Goal: Task Accomplishment & Management: Manage account settings

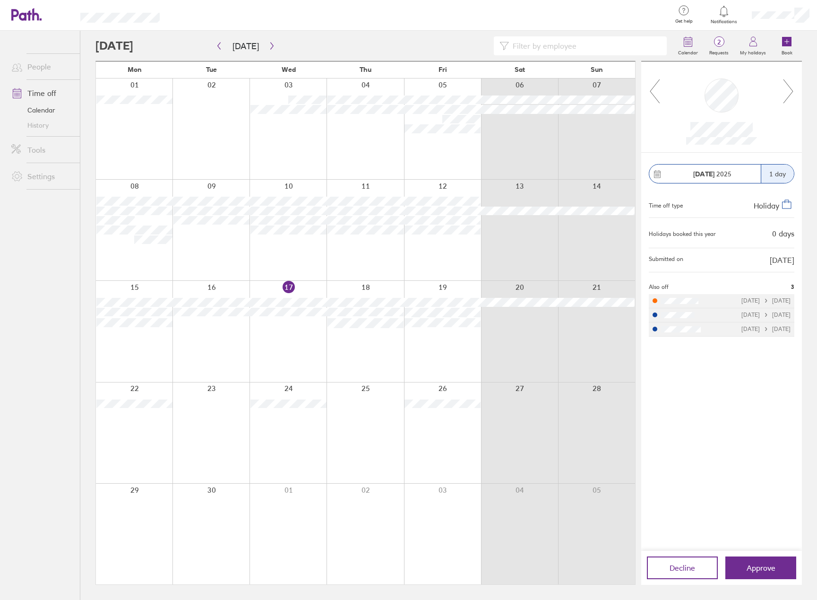
click at [791, 89] on icon at bounding box center [789, 91] width 12 height 26
click at [658, 83] on icon at bounding box center [655, 91] width 12 height 26
click at [791, 96] on icon at bounding box center [789, 91] width 12 height 26
click at [656, 92] on icon at bounding box center [655, 91] width 12 height 26
click at [797, 93] on div at bounding box center [722, 106] width 161 height 91
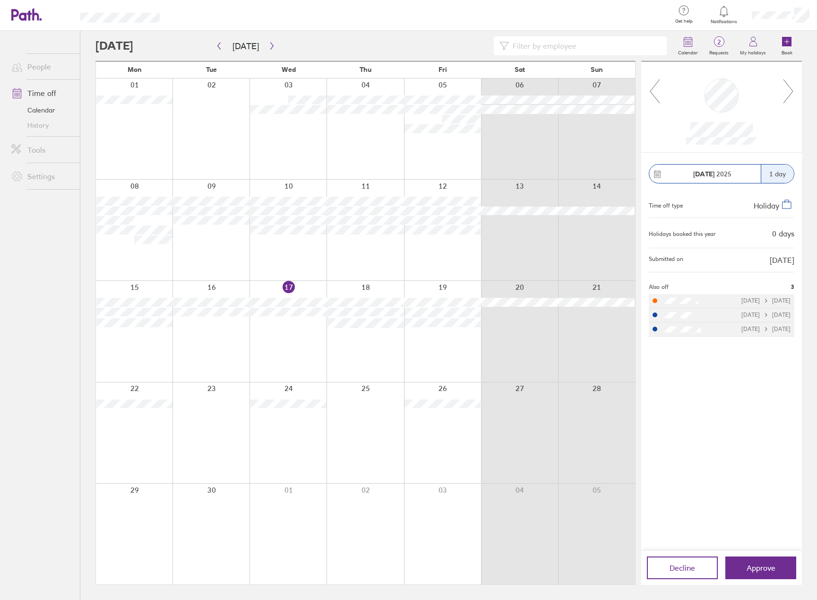
click at [648, 92] on div at bounding box center [722, 106] width 161 height 91
click at [651, 89] on icon at bounding box center [655, 91] width 12 height 26
click at [771, 565] on span "Approve" at bounding box center [761, 568] width 29 height 9
click at [724, 40] on span "1" at bounding box center [719, 42] width 31 height 8
click at [772, 565] on span "Approve" at bounding box center [761, 568] width 29 height 9
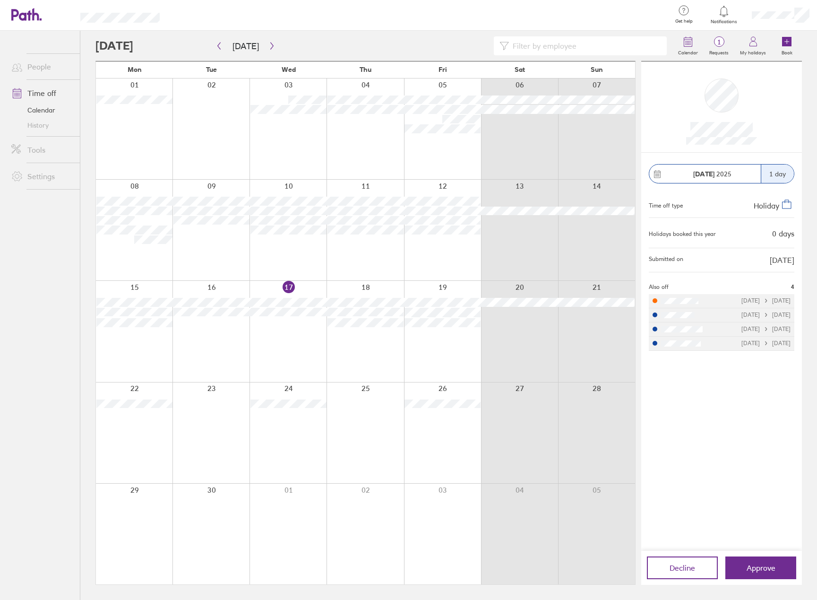
click at [765, 206] on span "Holiday" at bounding box center [767, 205] width 26 height 9
click at [760, 565] on span "Approve" at bounding box center [761, 568] width 29 height 9
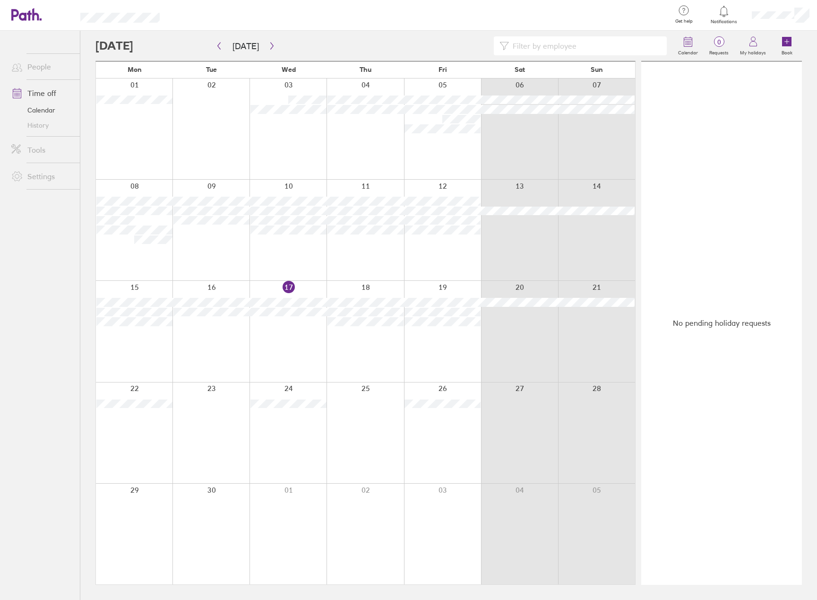
click at [40, 93] on link "Time off" at bounding box center [42, 93] width 76 height 19
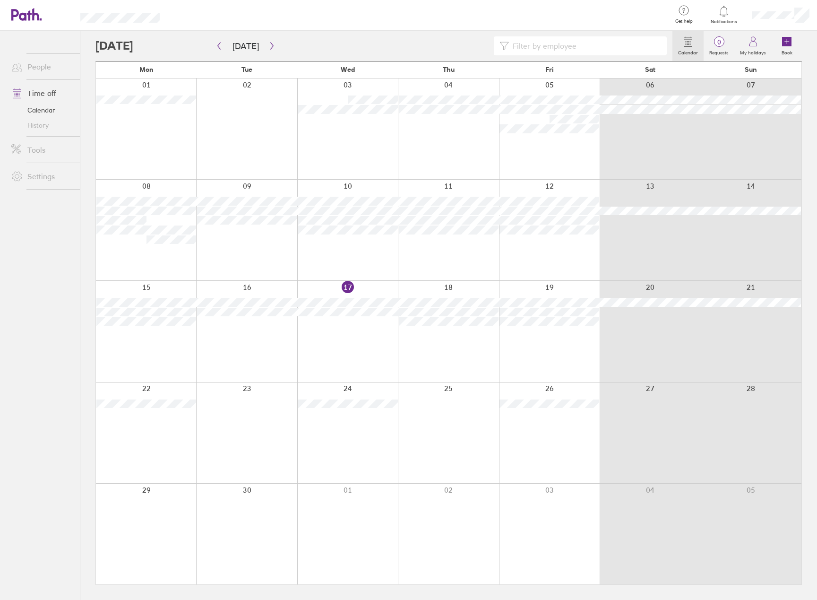
click at [38, 89] on link "Time off" at bounding box center [42, 93] width 76 height 19
click at [721, 42] on span "0" at bounding box center [719, 42] width 31 height 8
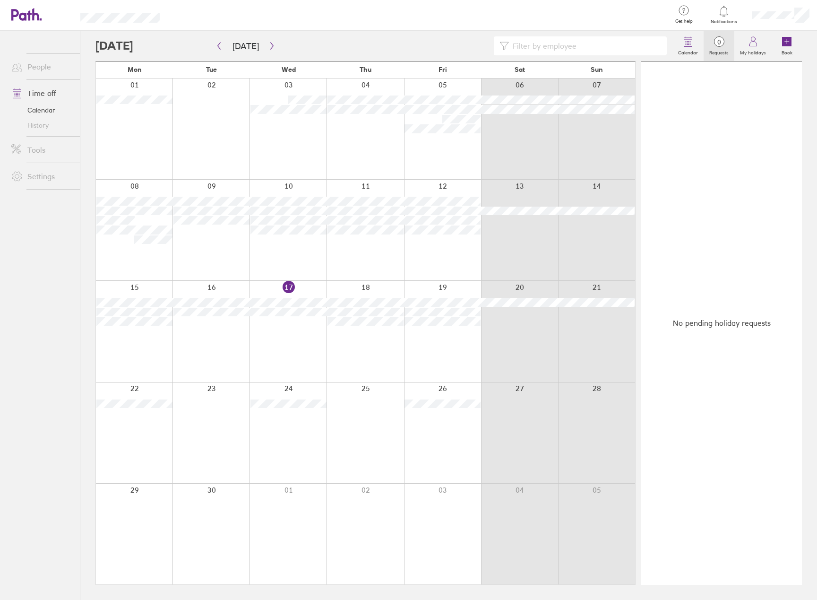
click at [721, 42] on span "0" at bounding box center [719, 42] width 31 height 8
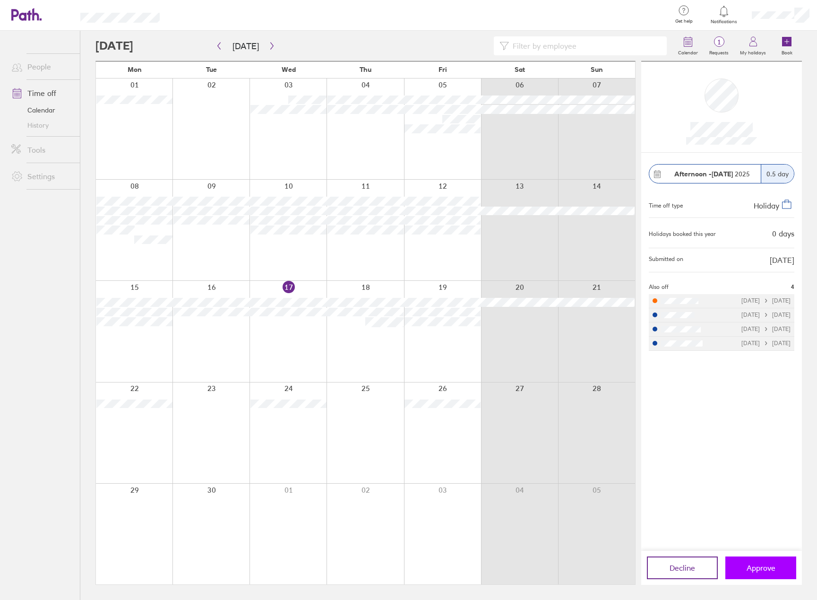
click at [760, 571] on span "Approve" at bounding box center [761, 568] width 29 height 9
click at [753, 570] on span "Approve" at bounding box center [761, 568] width 29 height 9
